Goal: Information Seeking & Learning: Learn about a topic

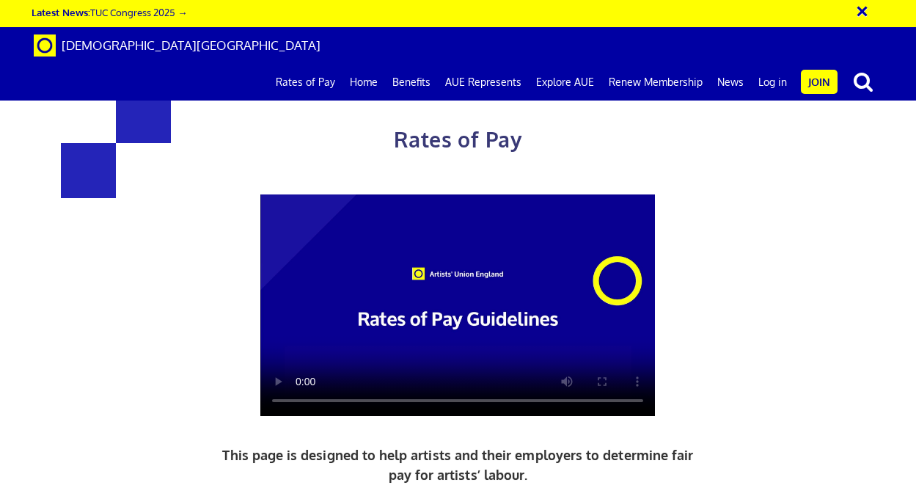
scroll to position [400, 0]
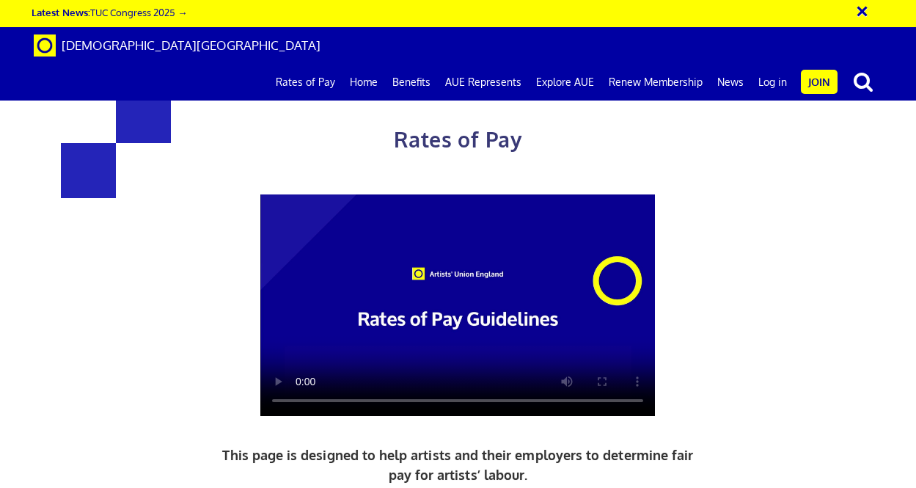
scroll to position [99, 0]
click at [701, 194] on div at bounding box center [458, 305] width 626 height 222
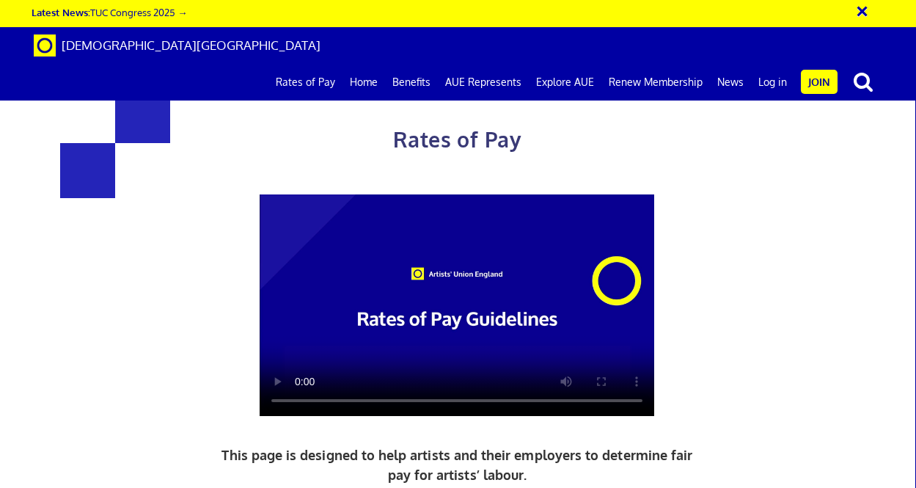
scroll to position [2554, 0]
